Goal: Task Accomplishment & Management: Use online tool/utility

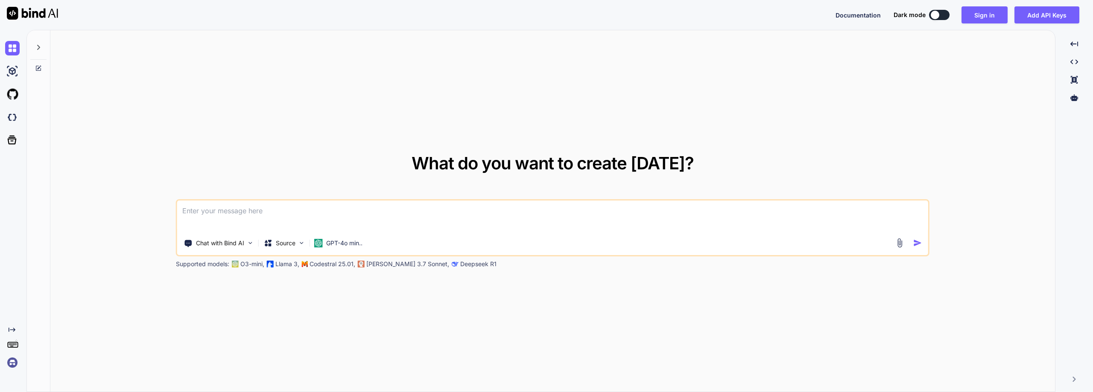
click at [945, 17] on button at bounding box center [939, 15] width 20 height 10
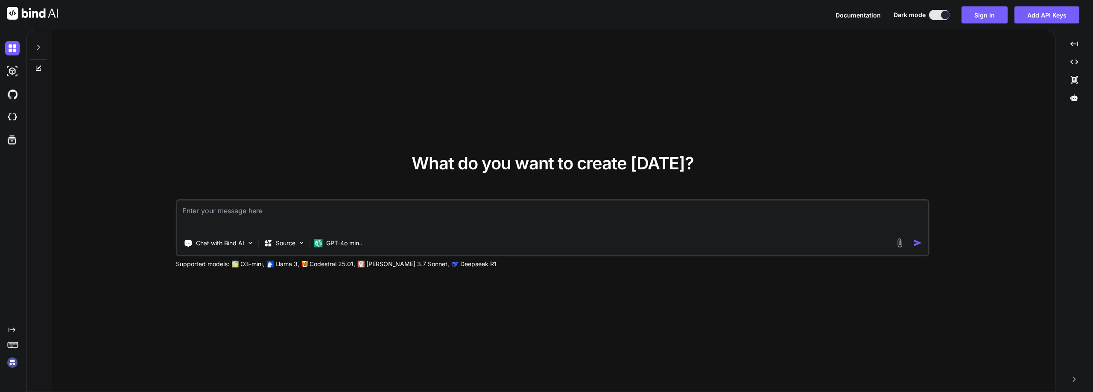
click at [14, 364] on img at bounding box center [12, 363] width 15 height 15
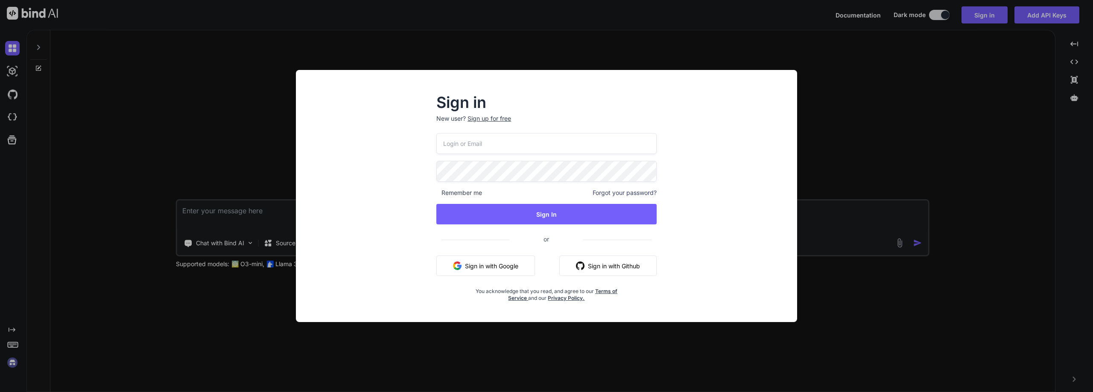
click at [611, 266] on button "Sign in with Github" at bounding box center [607, 266] width 97 height 20
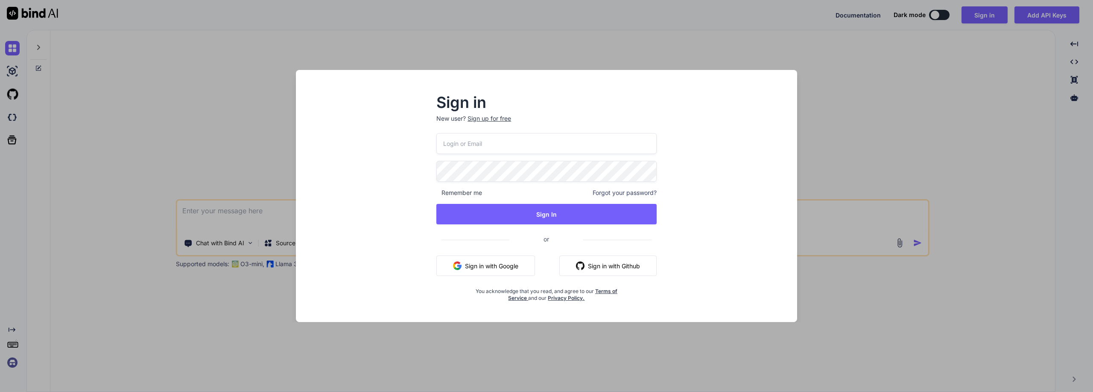
click at [636, 272] on button "Sign in with Github" at bounding box center [607, 266] width 97 height 20
click at [487, 120] on div "Sign up for free" at bounding box center [489, 118] width 44 height 9
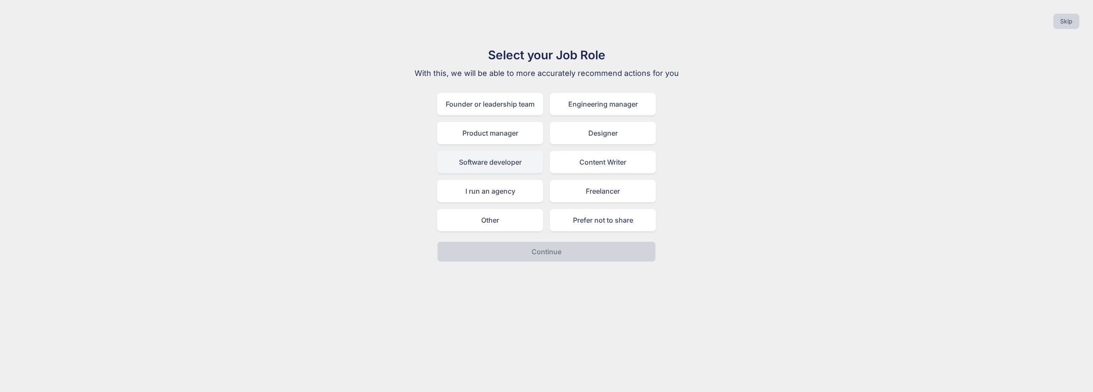
click at [488, 163] on div "Software developer" at bounding box center [490, 162] width 106 height 22
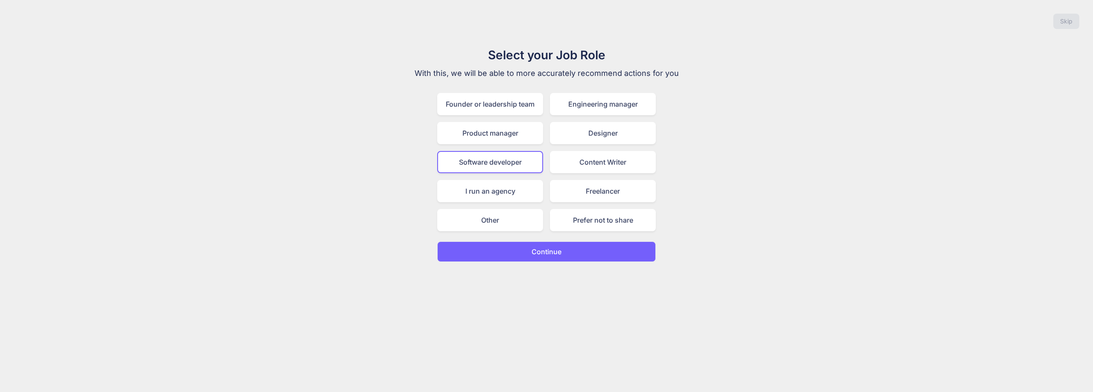
click at [546, 250] on p "Continue" at bounding box center [547, 252] width 30 height 10
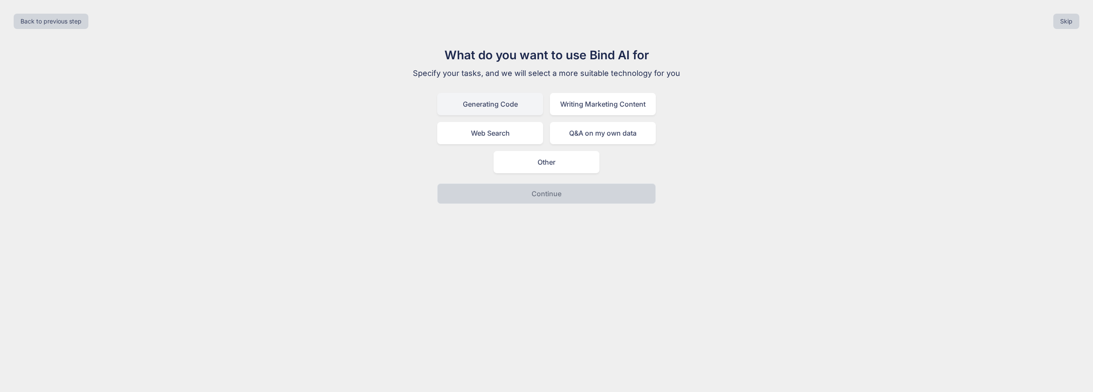
click at [513, 105] on div "Generating Code" at bounding box center [490, 104] width 106 height 22
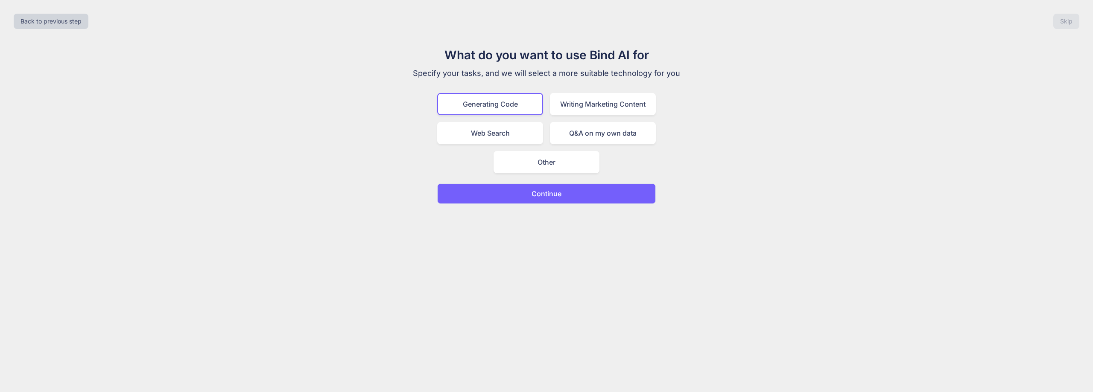
click at [620, 191] on button "Continue" at bounding box center [546, 194] width 219 height 20
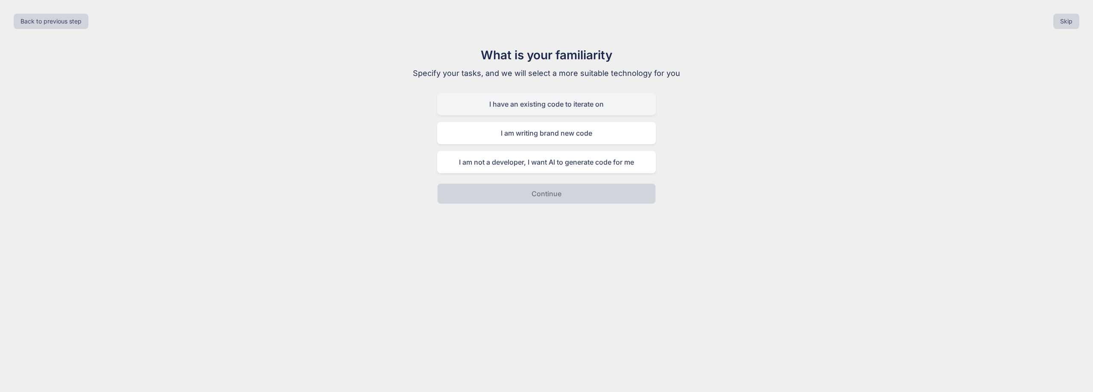
click at [598, 102] on div "I have an existing code to iterate on" at bounding box center [546, 104] width 219 height 22
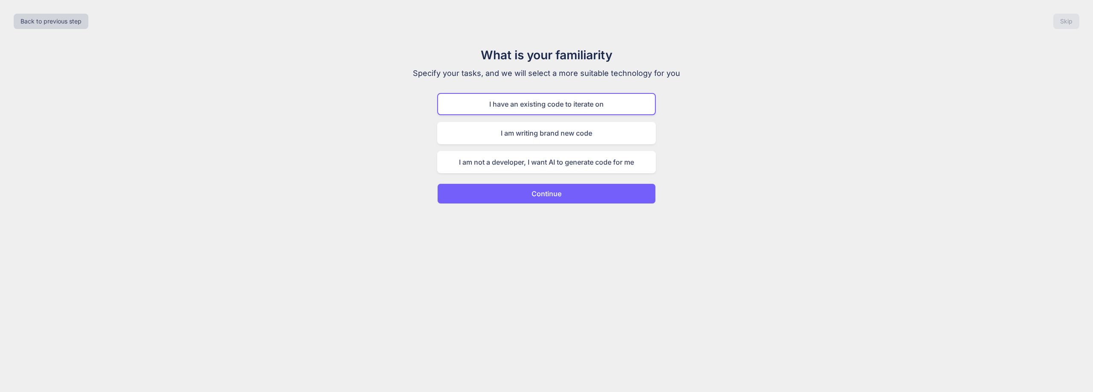
click at [612, 196] on button "Continue" at bounding box center [546, 194] width 219 height 20
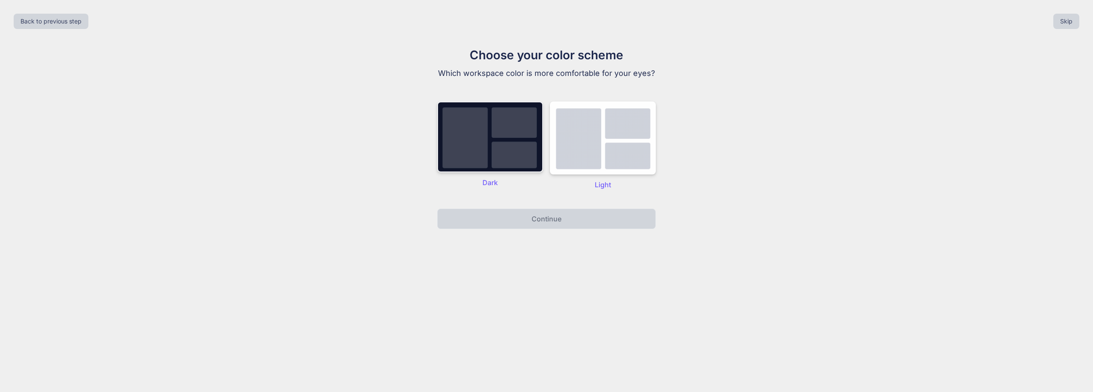
click at [487, 116] on img at bounding box center [490, 137] width 106 height 71
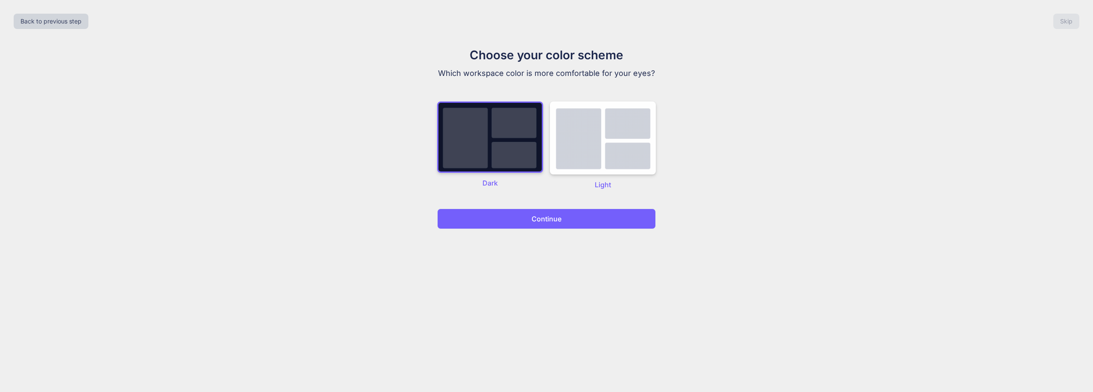
click at [560, 212] on button "Continue" at bounding box center [546, 219] width 219 height 20
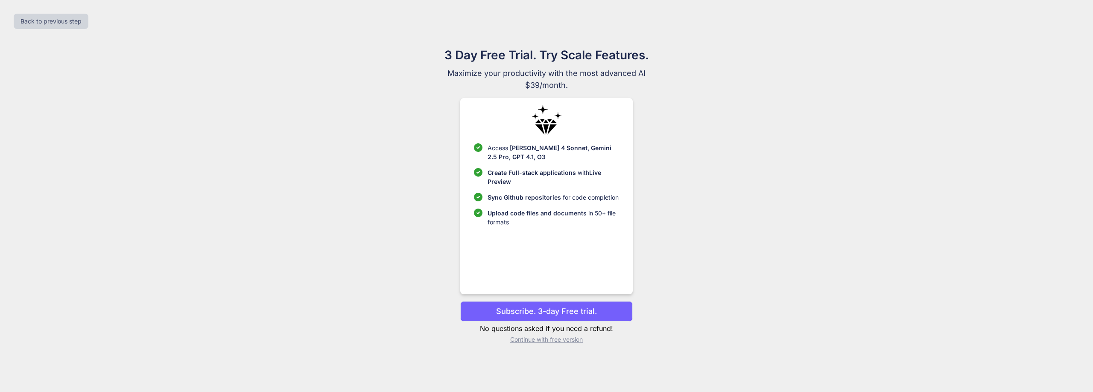
click at [557, 340] on p "Continue with free version" at bounding box center [546, 340] width 172 height 9
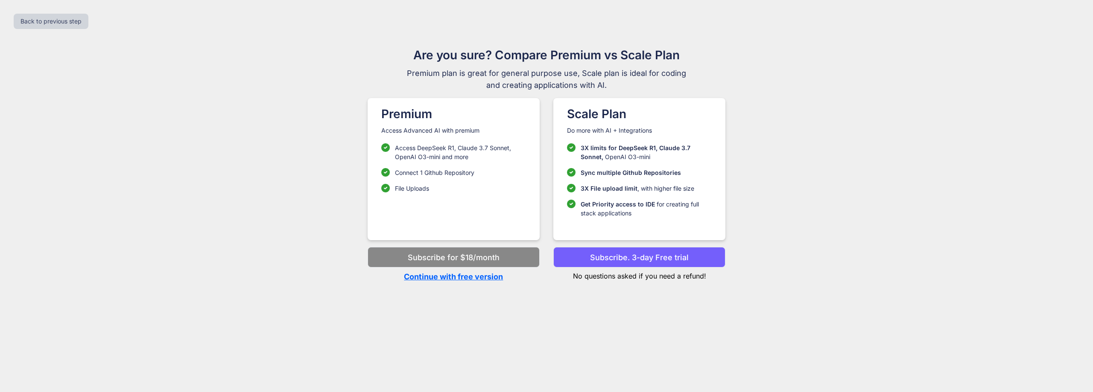
click at [475, 278] on p "Continue with free version" at bounding box center [454, 277] width 172 height 12
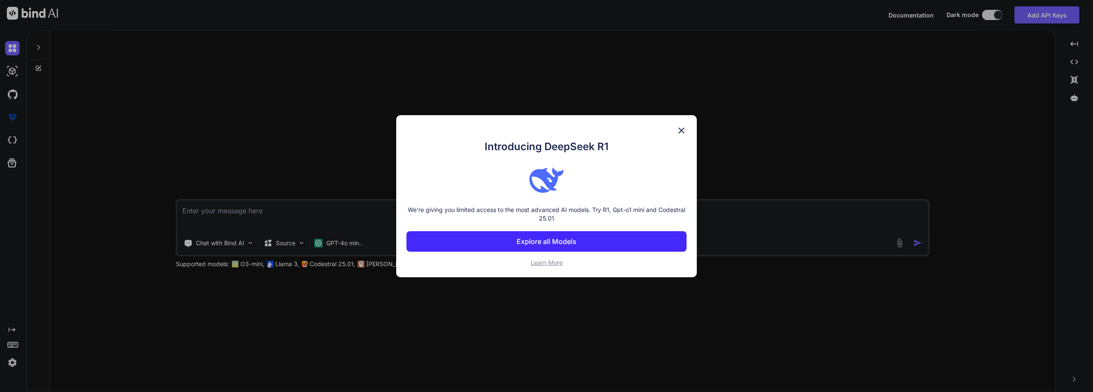
click at [684, 134] on img at bounding box center [681, 131] width 10 height 10
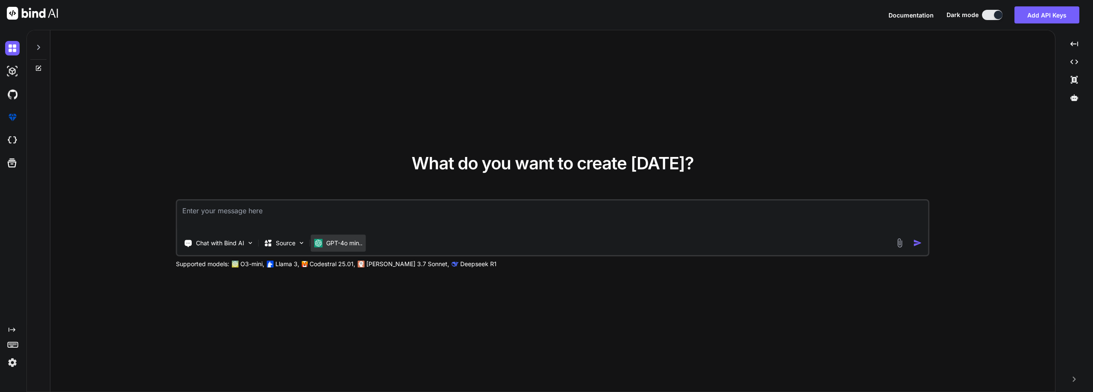
click at [362, 245] on p "GPT-4o min.." at bounding box center [344, 243] width 36 height 9
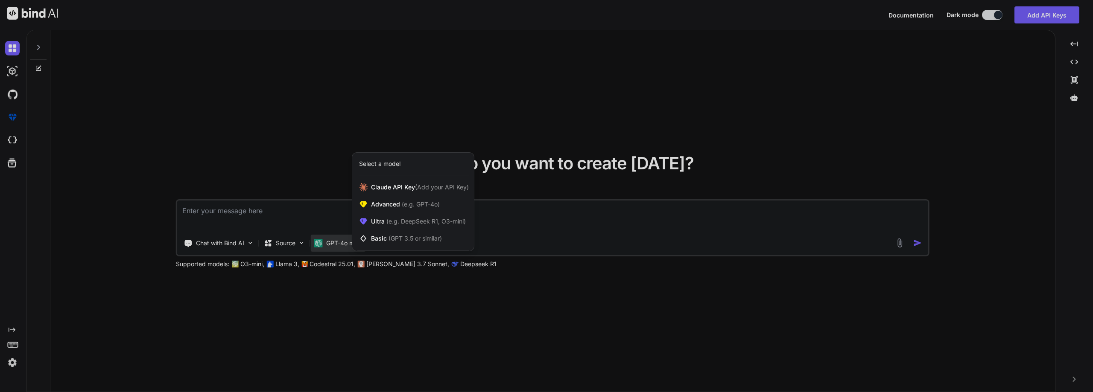
click at [365, 313] on div at bounding box center [546, 196] width 1093 height 392
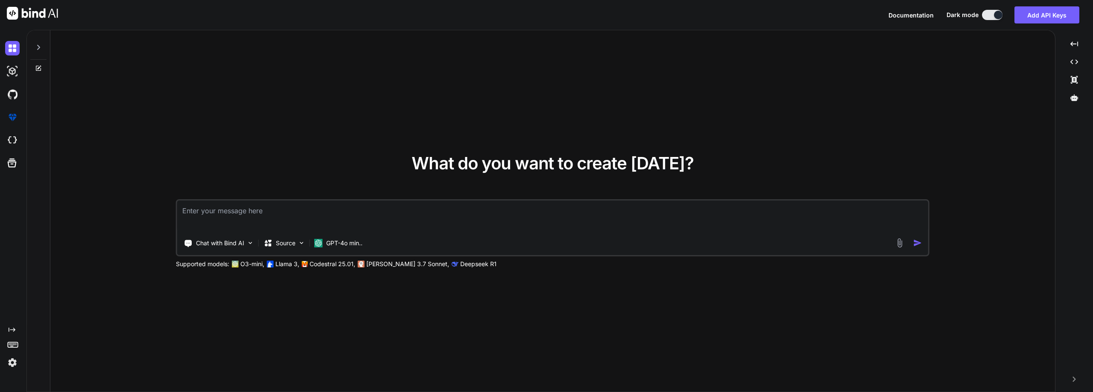
drag, startPoint x: 242, startPoint y: 0, endPoint x: 667, endPoint y: 349, distance: 549.9
click at [675, 352] on div "What do you want to create today? Chat with Bind AI Source GPT-4o min.. Support…" at bounding box center [552, 211] width 1005 height 362
click at [305, 245] on img at bounding box center [301, 243] width 7 height 7
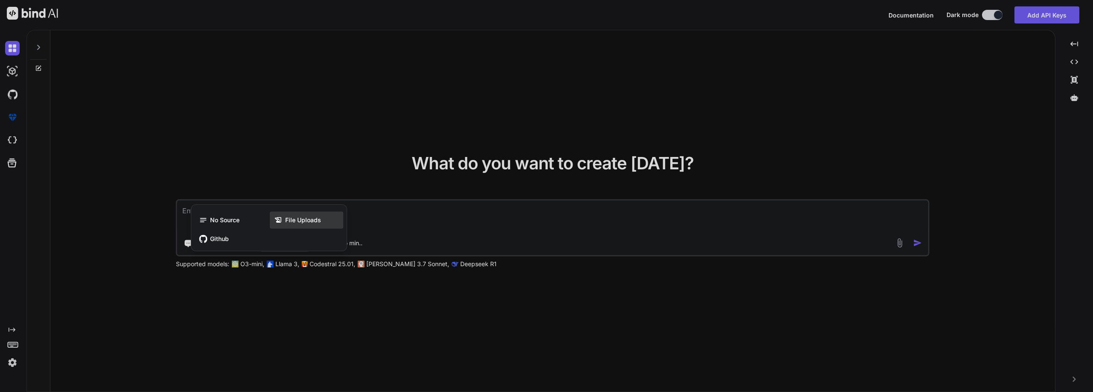
click at [302, 220] on span "File Uploads" at bounding box center [303, 220] width 36 height 9
type textarea "x"
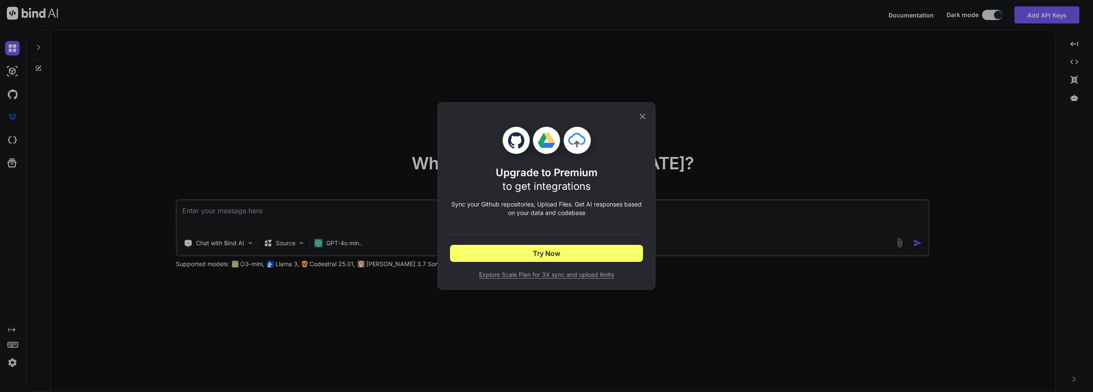
click at [644, 115] on icon at bounding box center [643, 117] width 6 height 6
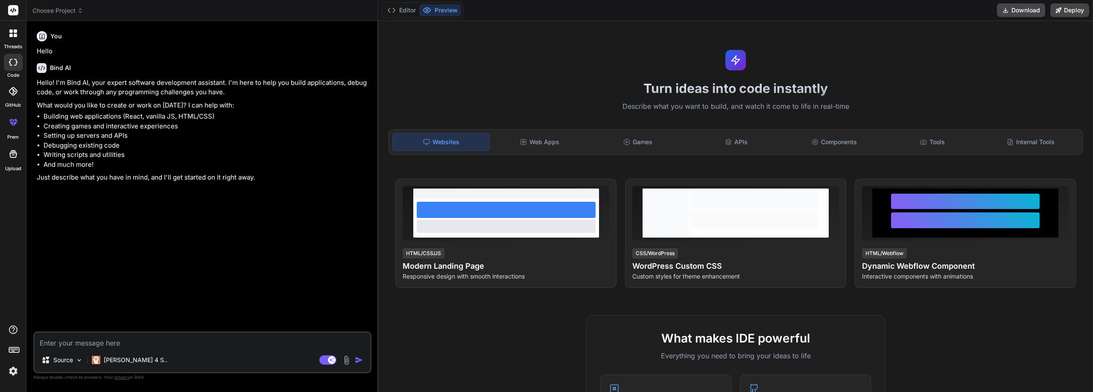
click at [11, 371] on img at bounding box center [13, 371] width 15 height 15
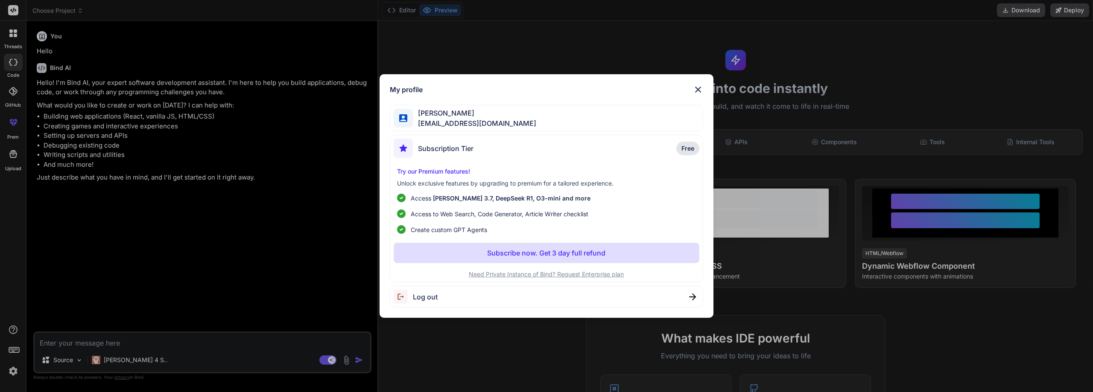
click at [701, 89] on img at bounding box center [698, 90] width 10 height 10
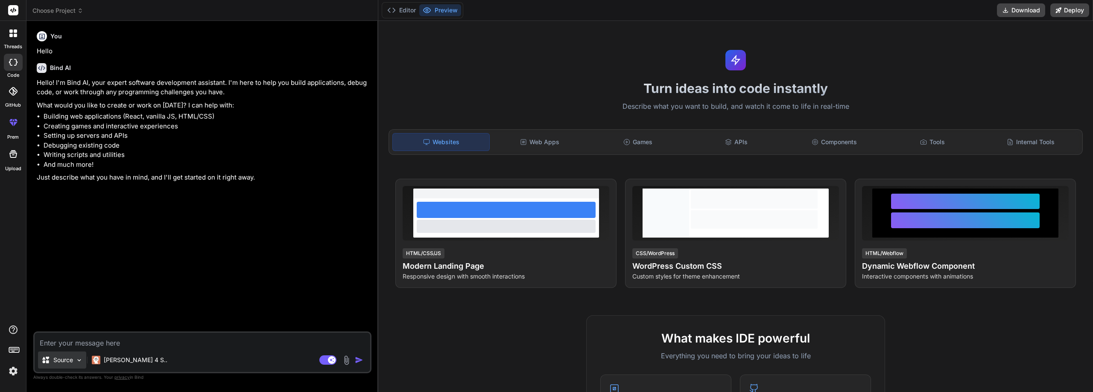
click at [80, 362] on img at bounding box center [79, 360] width 7 height 7
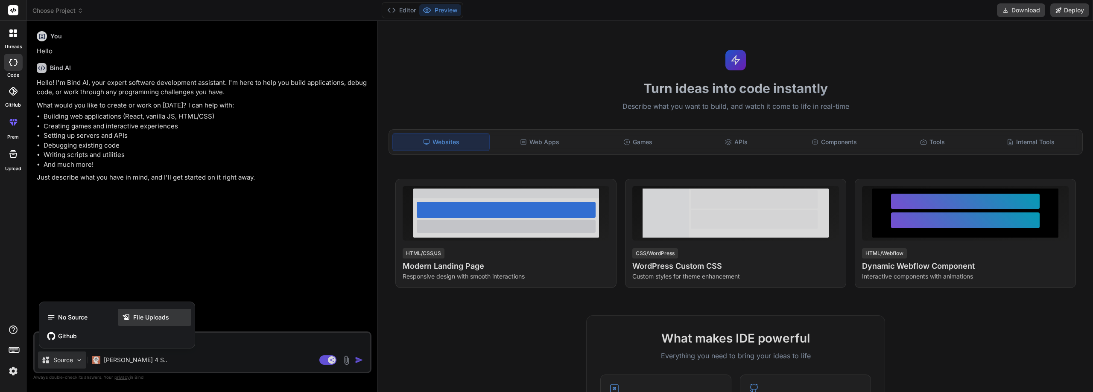
click at [147, 317] on span "File Uploads" at bounding box center [151, 317] width 36 height 9
type textarea "x"
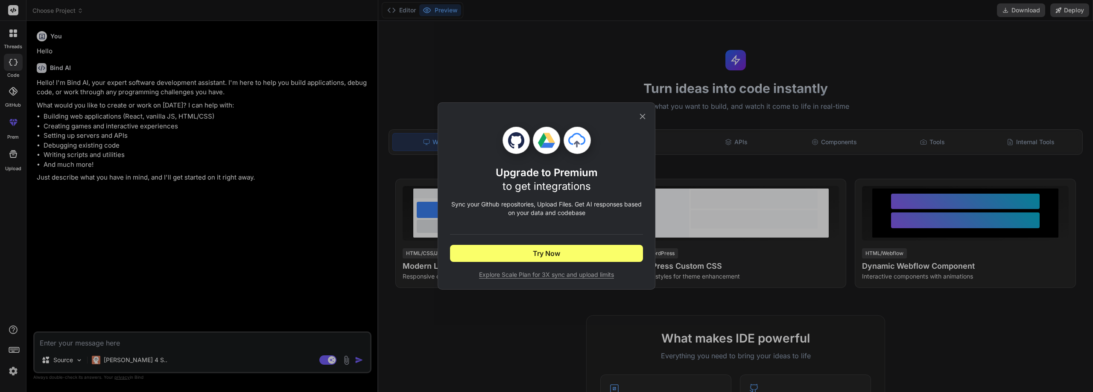
click at [644, 116] on icon at bounding box center [642, 116] width 9 height 9
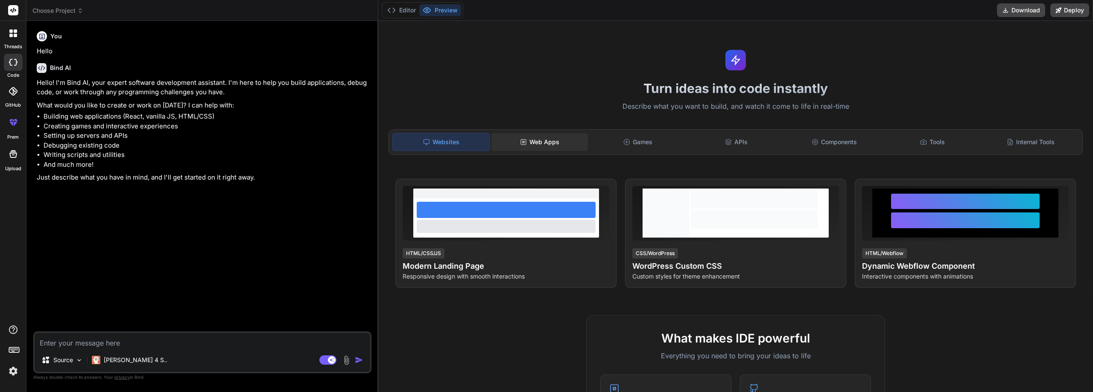
click at [555, 150] on div "Web Apps" at bounding box center [539, 142] width 96 height 18
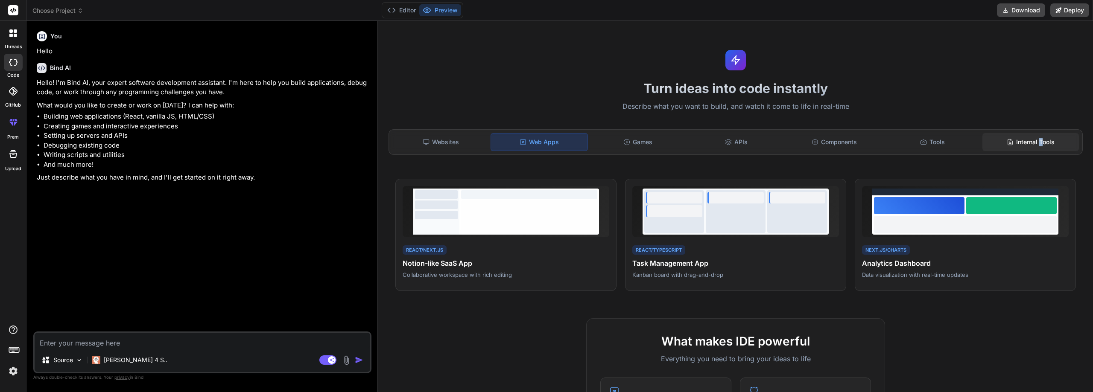
click at [1035, 143] on div "Internal Tools" at bounding box center [1030, 142] width 96 height 18
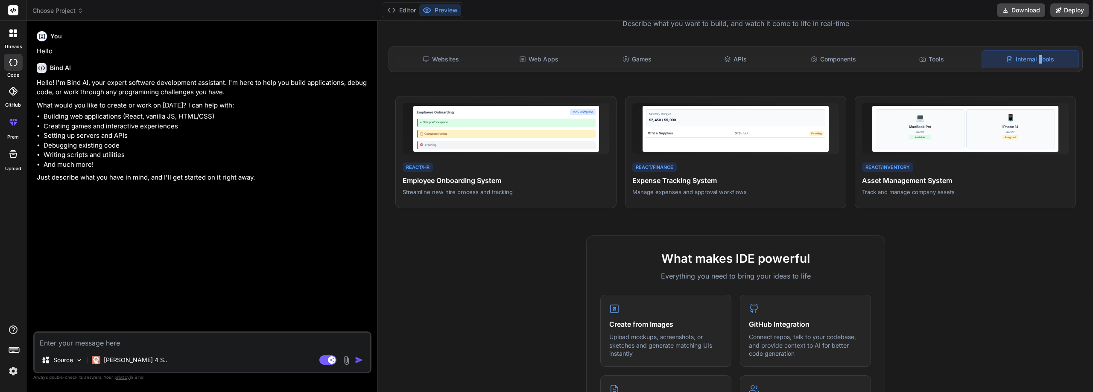
scroll to position [171, 0]
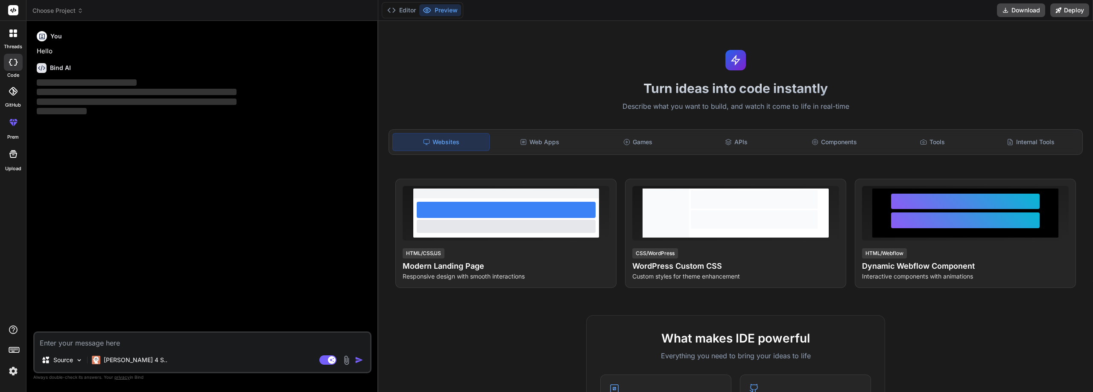
click at [77, 358] on img at bounding box center [79, 360] width 7 height 7
click at [185, 342] on textarea at bounding box center [203, 340] width 336 height 15
click at [1024, 9] on button "Download" at bounding box center [1021, 10] width 48 height 14
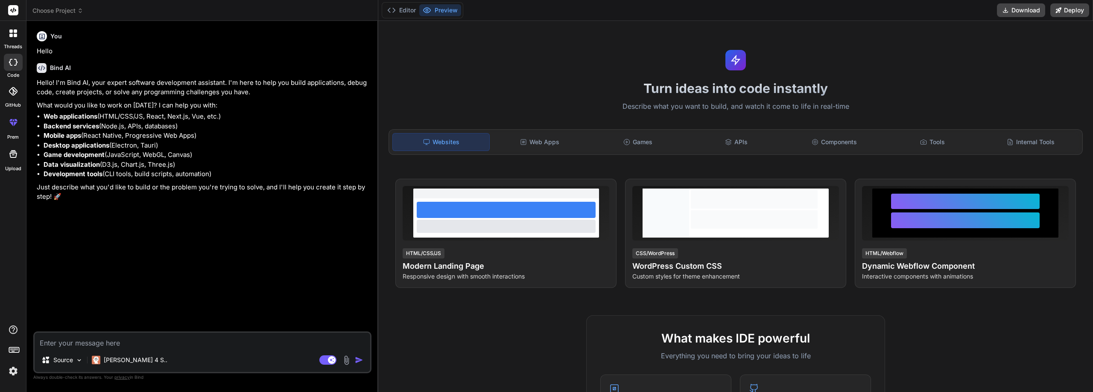
click at [85, 279] on div "You Hello Bind AI Hello! I'm Bind AI, your expert software development assistan…" at bounding box center [203, 180] width 336 height 304
click at [79, 361] on img at bounding box center [79, 360] width 7 height 7
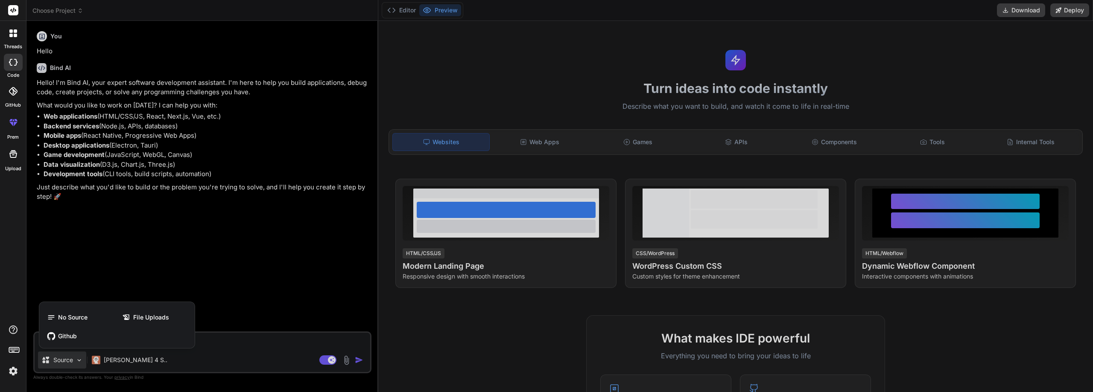
click at [78, 360] on div at bounding box center [546, 196] width 1093 height 392
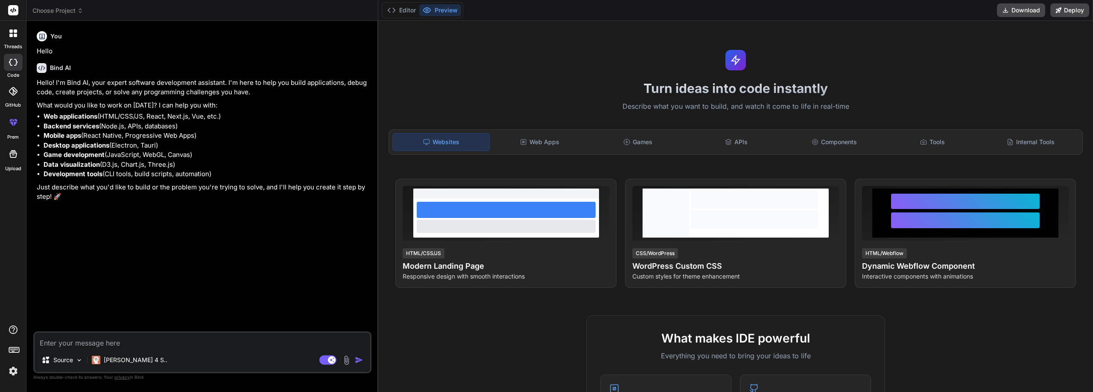
click at [143, 356] on div "Source Claude 4 S.." at bounding box center [203, 362] width 336 height 20
click at [129, 363] on p "[PERSON_NAME] 4 S.." at bounding box center [136, 360] width 64 height 9
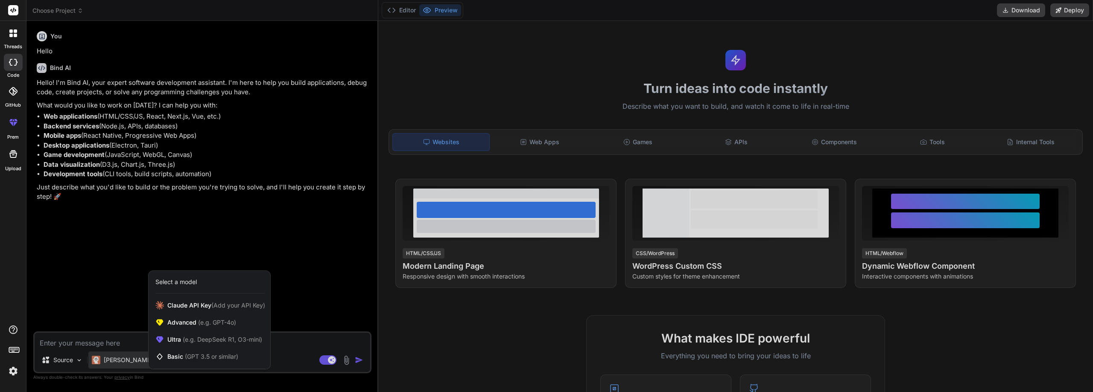
click at [129, 360] on div at bounding box center [546, 196] width 1093 height 392
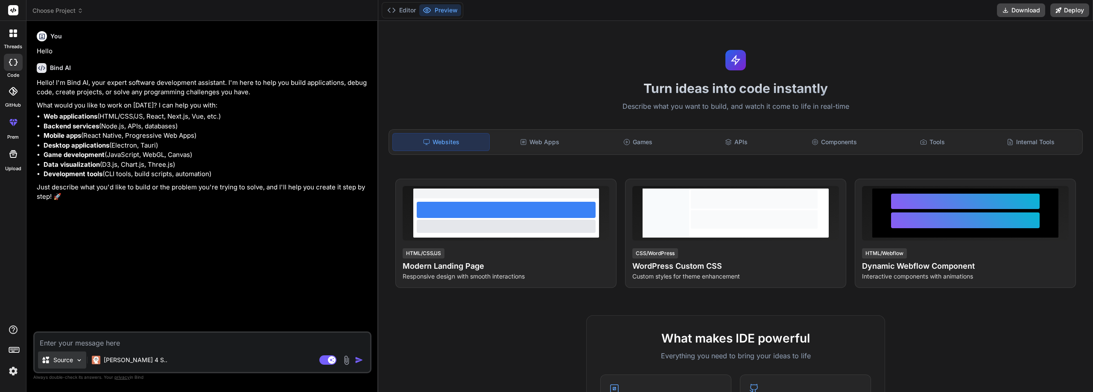
click at [71, 363] on p "Source" at bounding box center [63, 360] width 20 height 9
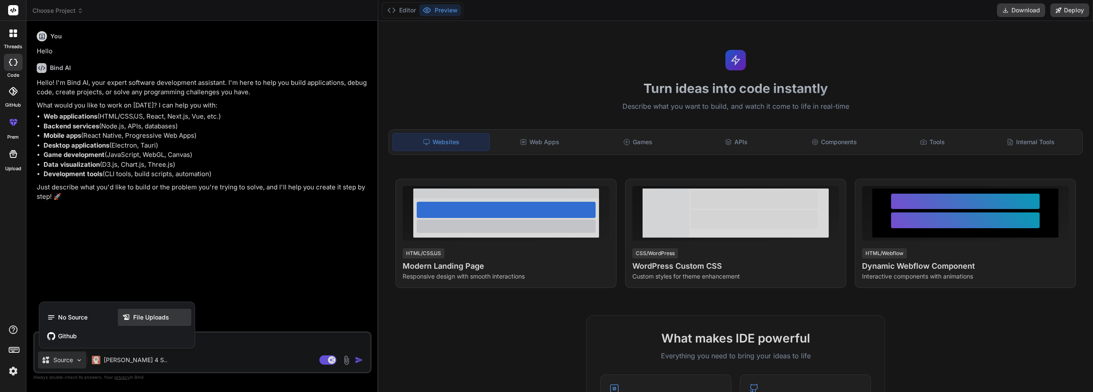
click at [146, 317] on span "File Uploads" at bounding box center [151, 317] width 36 height 9
type textarea "x"
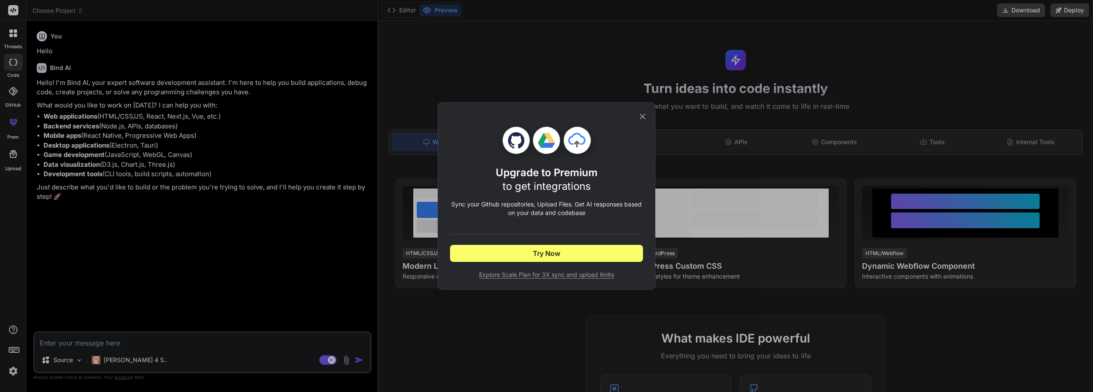
click at [489, 278] on span "Explore Scale Plan for 3X sync and upload limits" at bounding box center [546, 275] width 193 height 9
click at [642, 118] on icon at bounding box center [642, 116] width 9 height 9
